Goal: Task Accomplishment & Management: Manage account settings

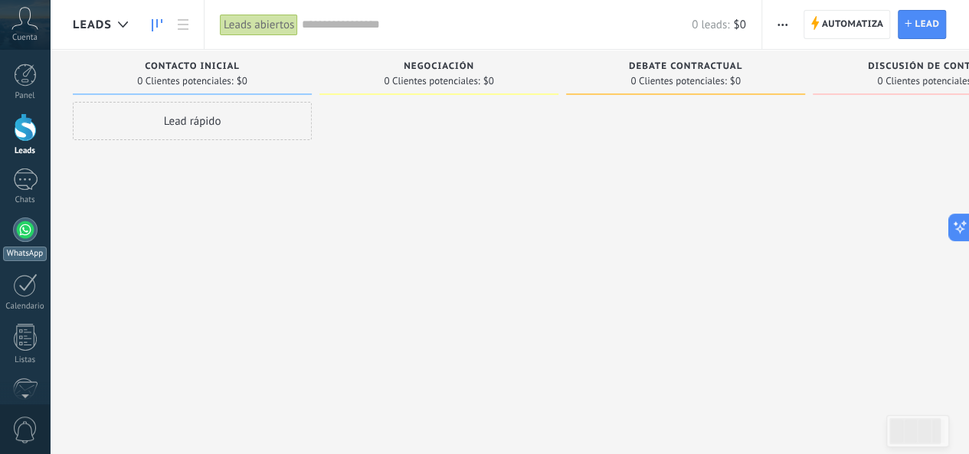
click at [30, 249] on div "WhatsApp" at bounding box center [25, 254] width 44 height 15
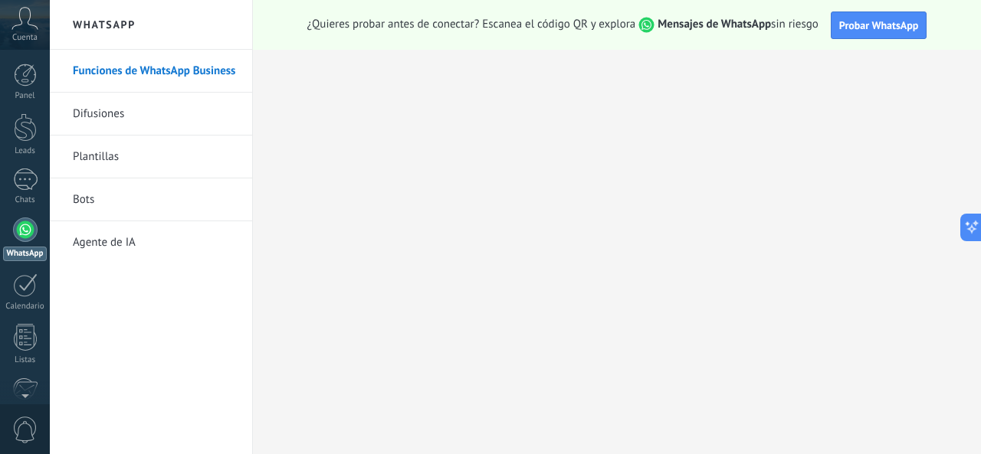
click at [113, 119] on link "Difusiones" at bounding box center [155, 114] width 164 height 43
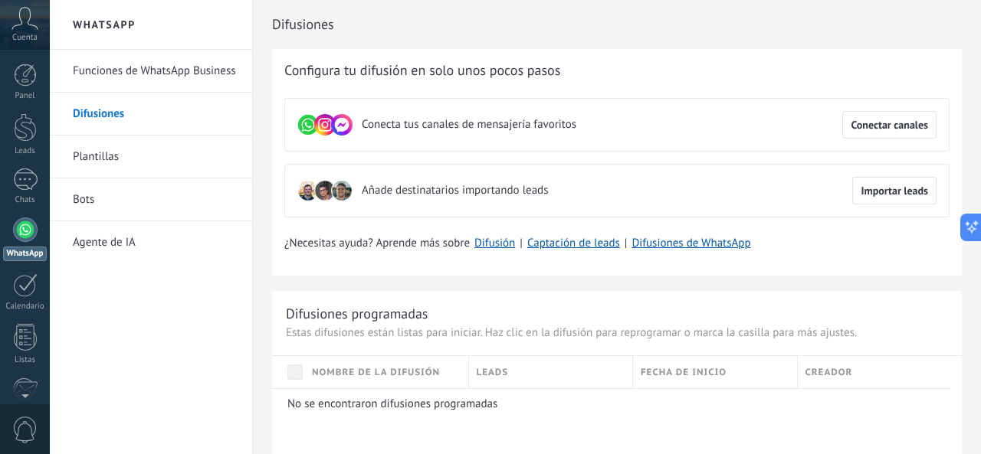
click at [78, 201] on link "Bots" at bounding box center [155, 199] width 164 height 43
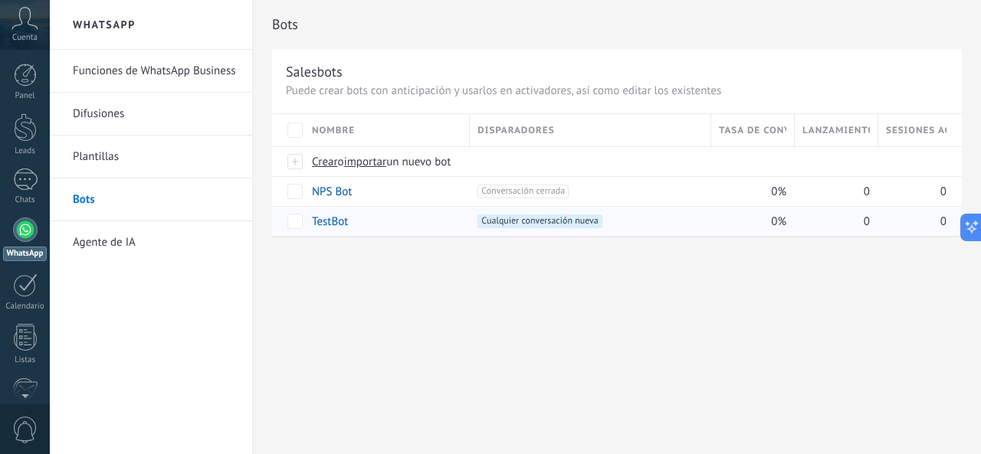
click at [348, 225] on div "TestBot" at bounding box center [383, 221] width 158 height 29
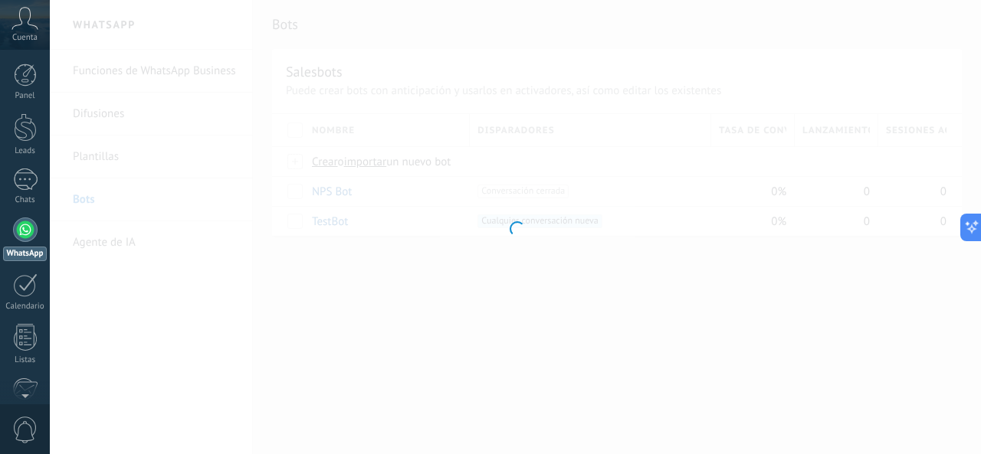
type input "*******"
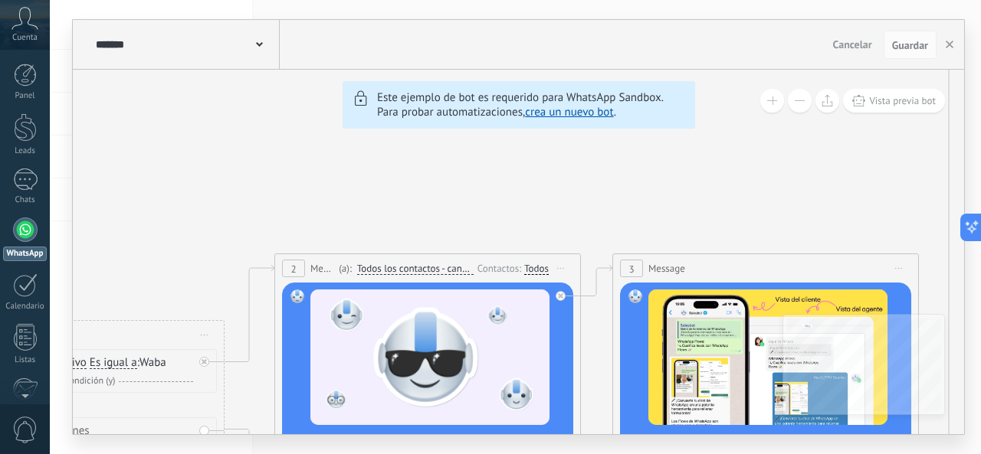
click at [21, 235] on div at bounding box center [25, 230] width 25 height 25
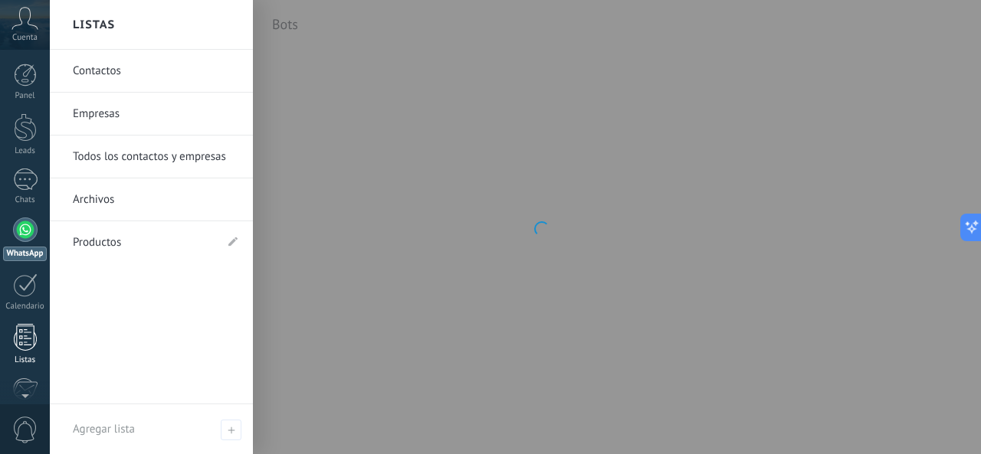
click at [18, 347] on div at bounding box center [25, 337] width 23 height 27
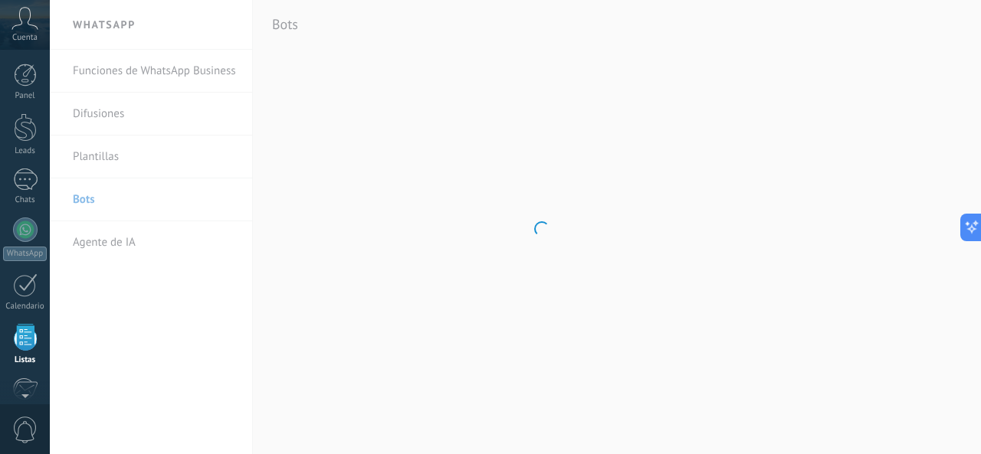
scroll to position [94, 0]
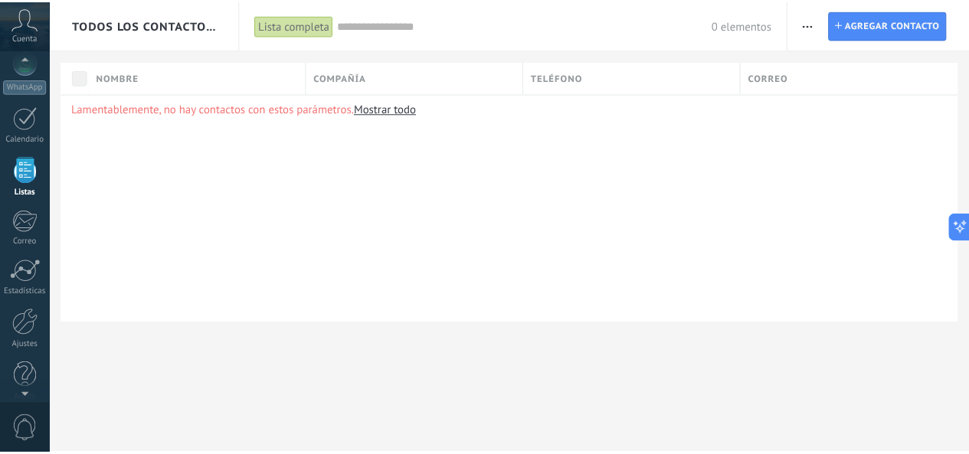
scroll to position [182, 0]
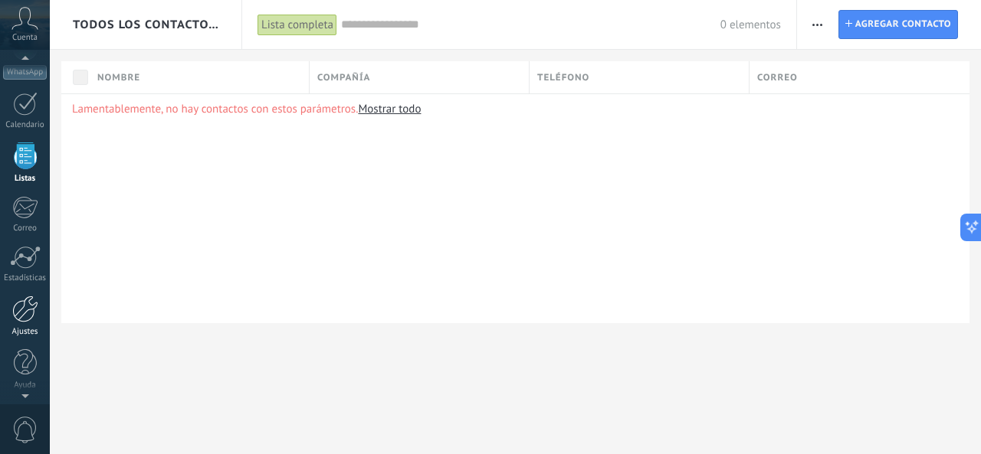
click at [32, 318] on div at bounding box center [25, 309] width 26 height 27
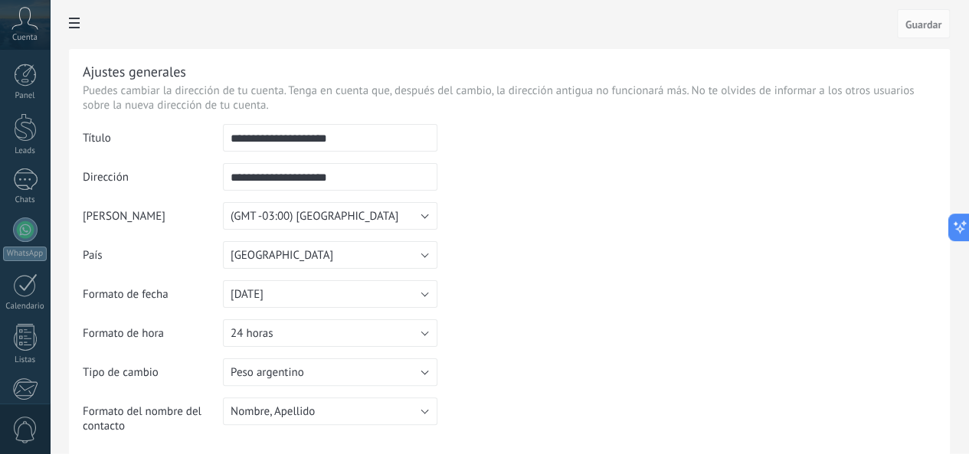
scroll to position [153, 0]
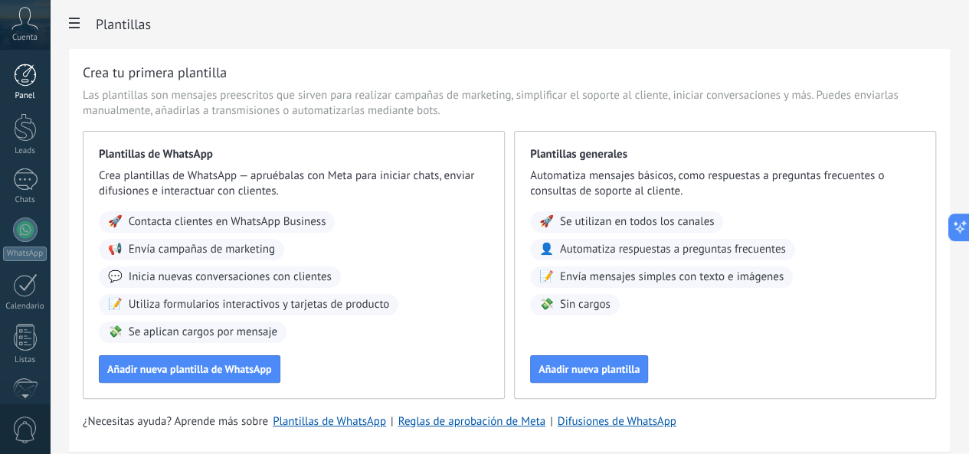
click at [28, 78] on div at bounding box center [25, 75] width 23 height 23
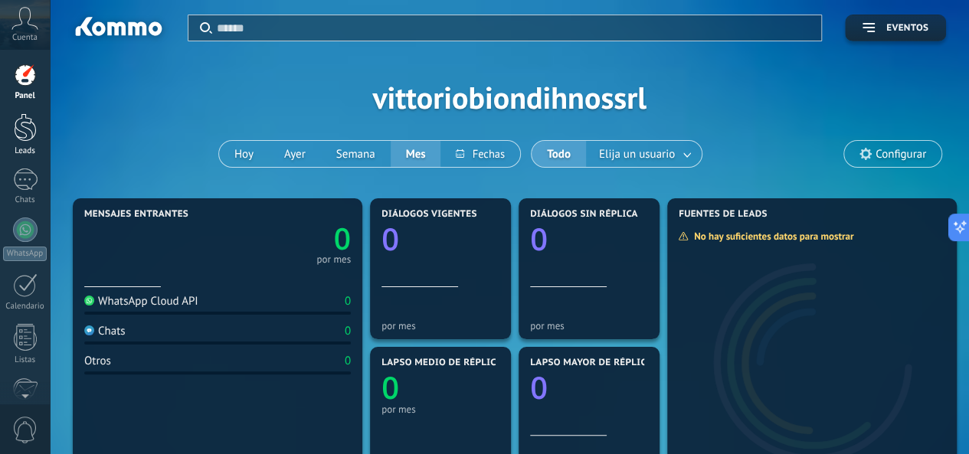
click at [37, 131] on link "Leads" at bounding box center [25, 134] width 50 height 43
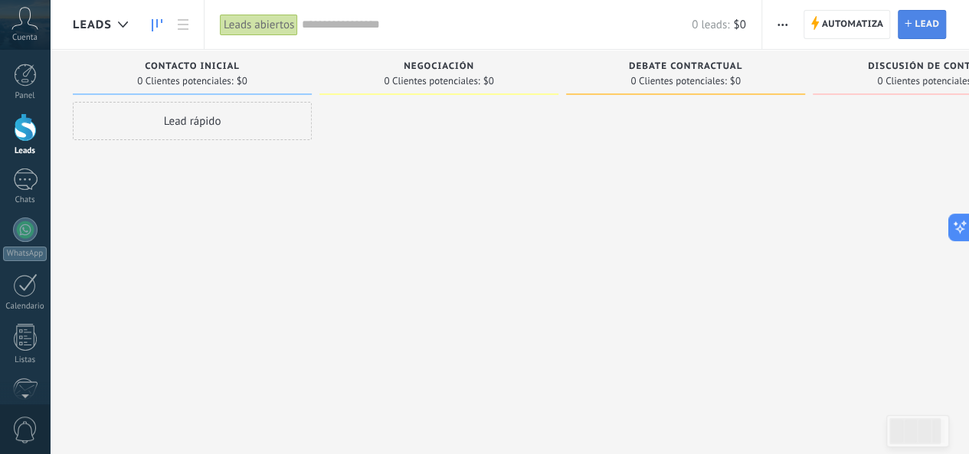
click at [929, 29] on span "Lead" at bounding box center [927, 25] width 25 height 28
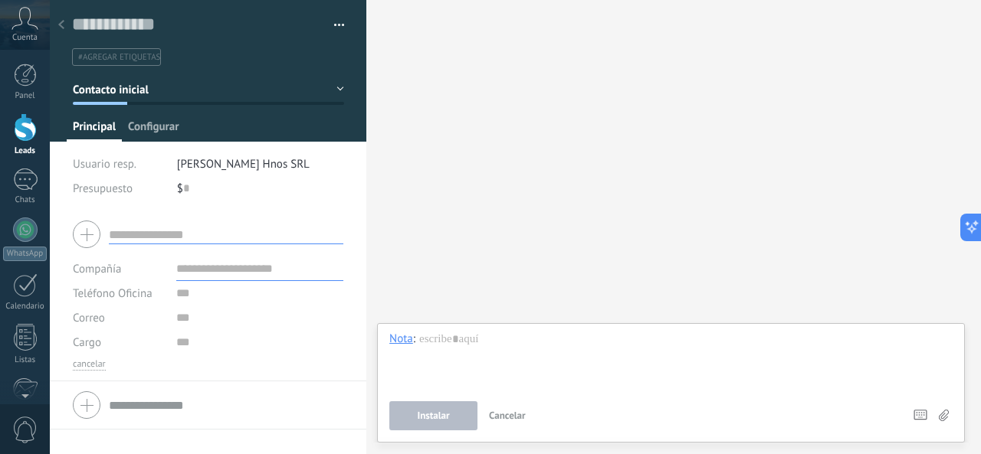
click at [163, 126] on span "Configurar" at bounding box center [153, 131] width 51 height 22
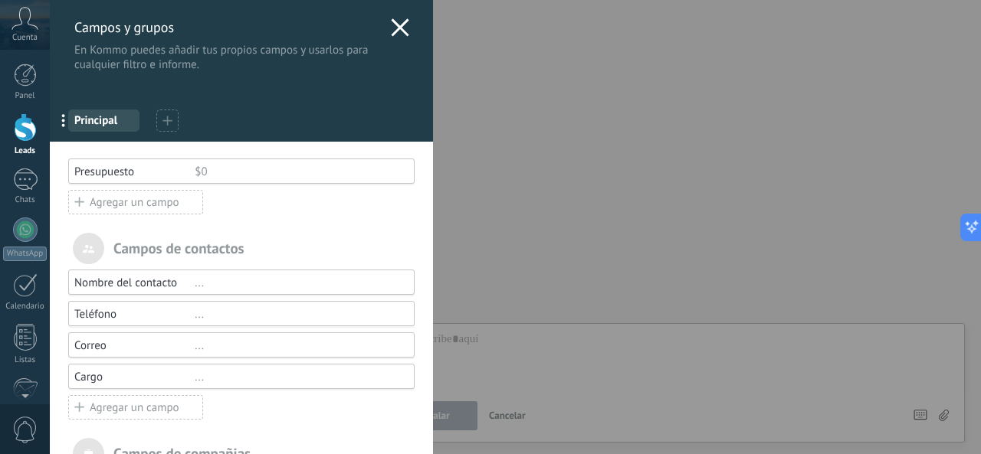
click at [394, 33] on icon at bounding box center [400, 27] width 18 height 18
